Goal: Task Accomplishment & Management: Use online tool/utility

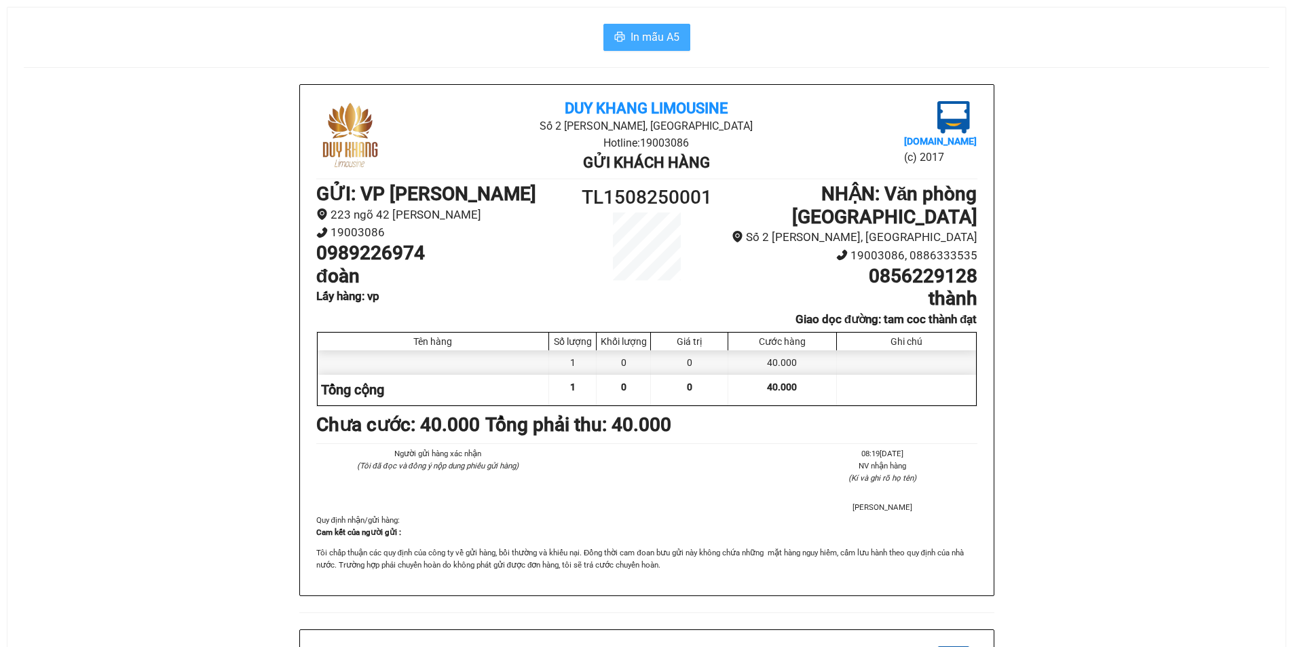
click at [646, 47] on button "In mẫu A5" at bounding box center [647, 37] width 87 height 27
click at [629, 29] on button "In mẫu A5" at bounding box center [647, 37] width 87 height 27
